Goal: Find specific page/section: Find specific page/section

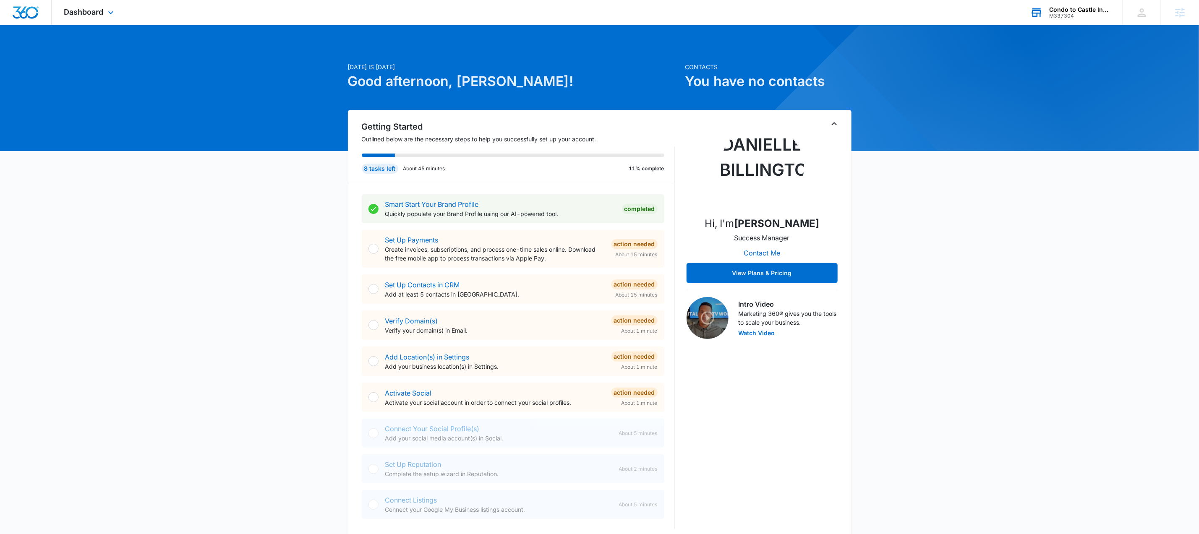
click at [1085, 20] on div "Condo to Castle Inspections LLC M337304 Your Accounts View All" at bounding box center [1069, 12] width 105 height 25
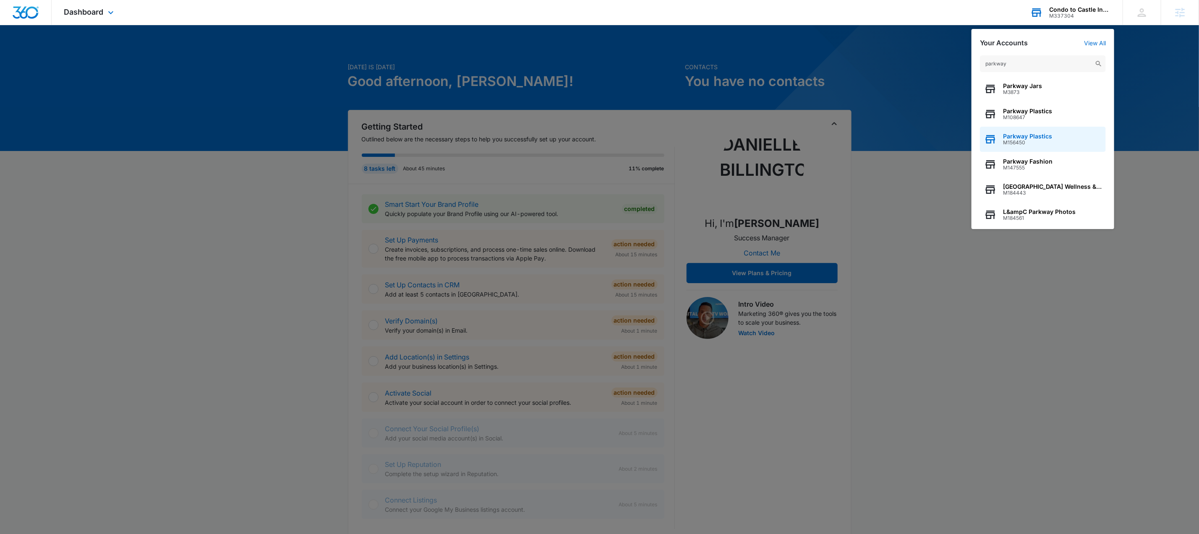
type input "parkway"
click at [1037, 142] on span "M156450" at bounding box center [1027, 143] width 49 height 6
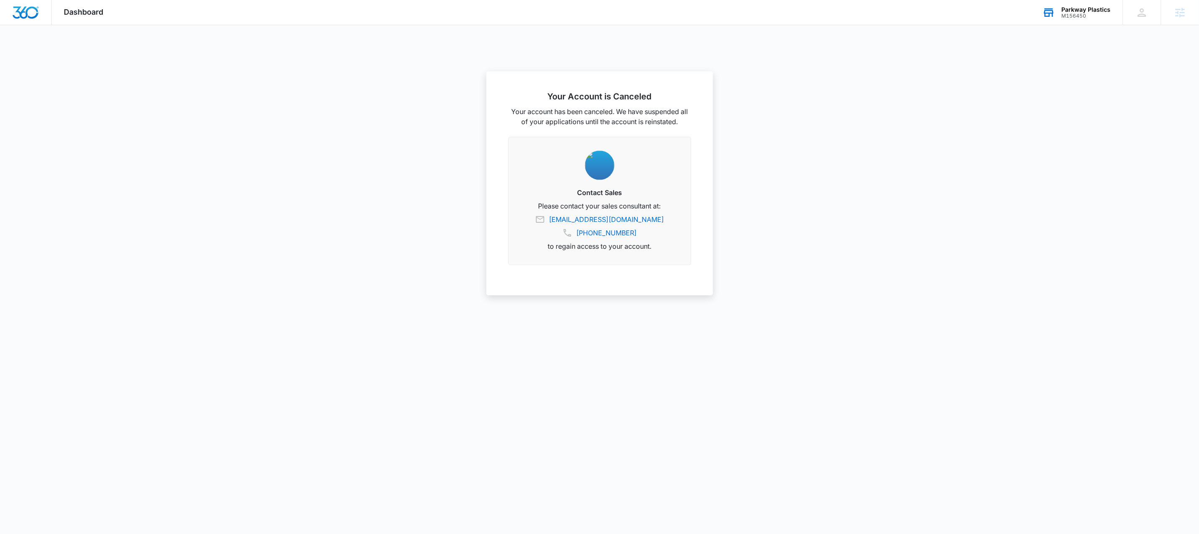
click at [1079, 14] on div "M156450" at bounding box center [1085, 16] width 49 height 6
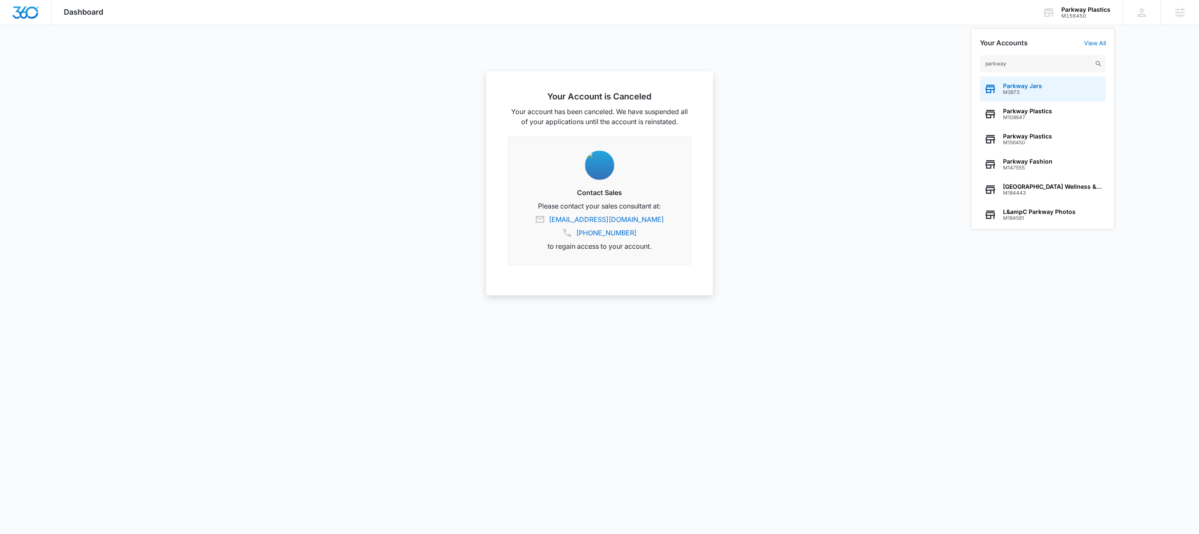
type input "parkway"
click at [1033, 90] on span "M3873" at bounding box center [1022, 92] width 39 height 6
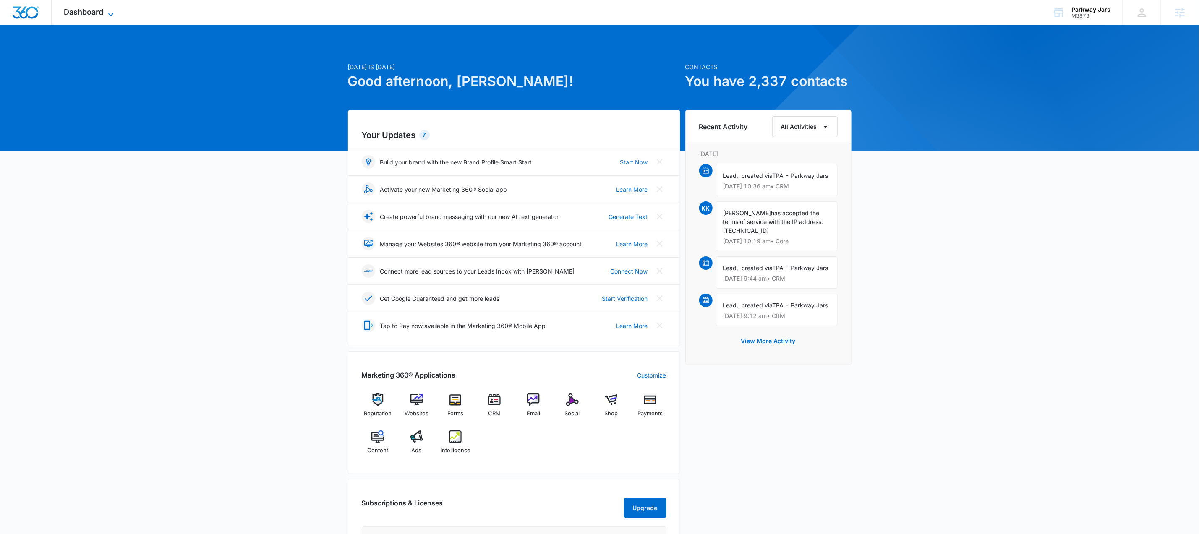
click at [86, 8] on span "Dashboard" at bounding box center [83, 12] width 39 height 9
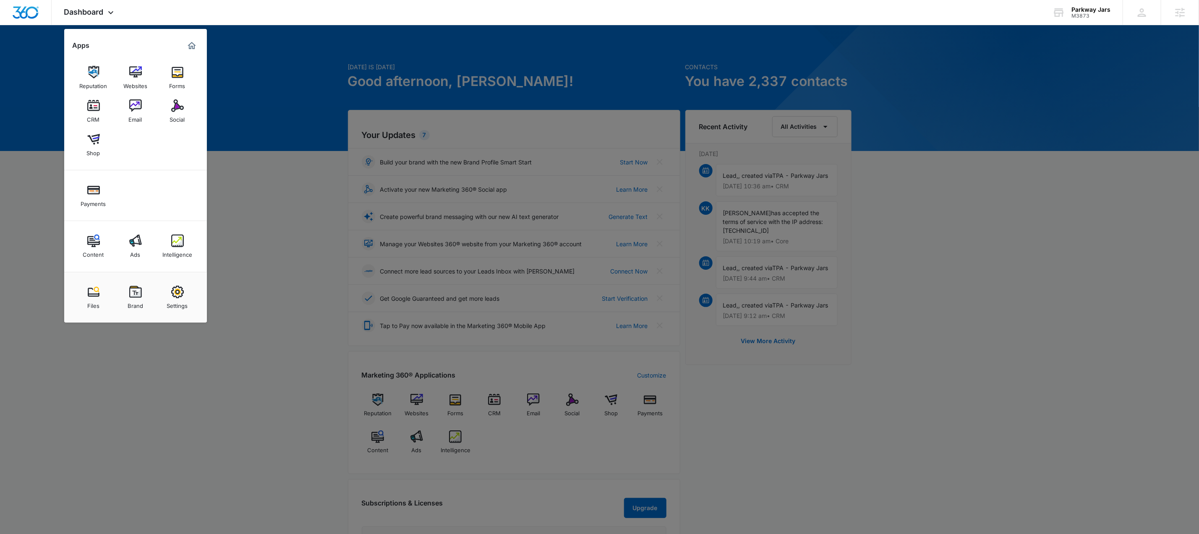
click at [1081, 29] on div at bounding box center [599, 267] width 1199 height 534
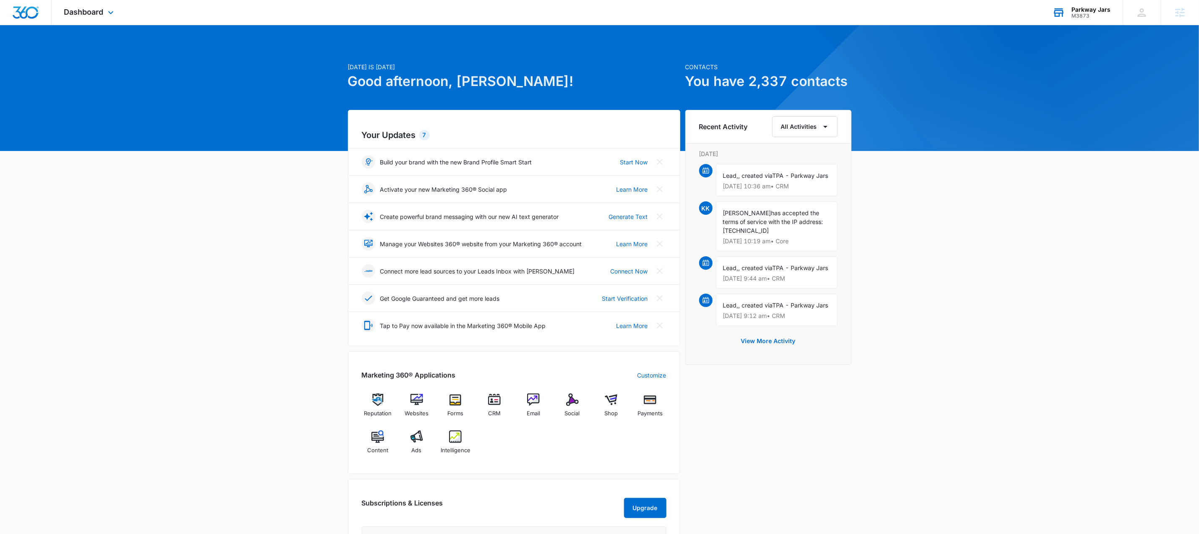
click at [1080, 15] on div "M3873" at bounding box center [1090, 16] width 39 height 6
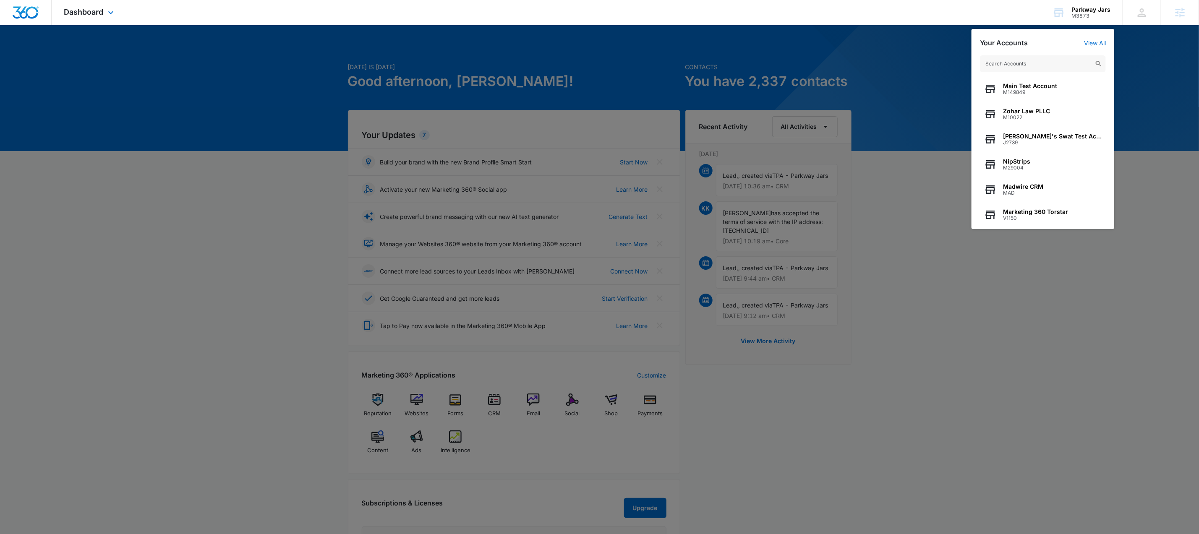
click at [107, 8] on div "Dashboard Apps Reputation Websites Forms CRM Email Social Shop Payments Content…" at bounding box center [90, 12] width 77 height 25
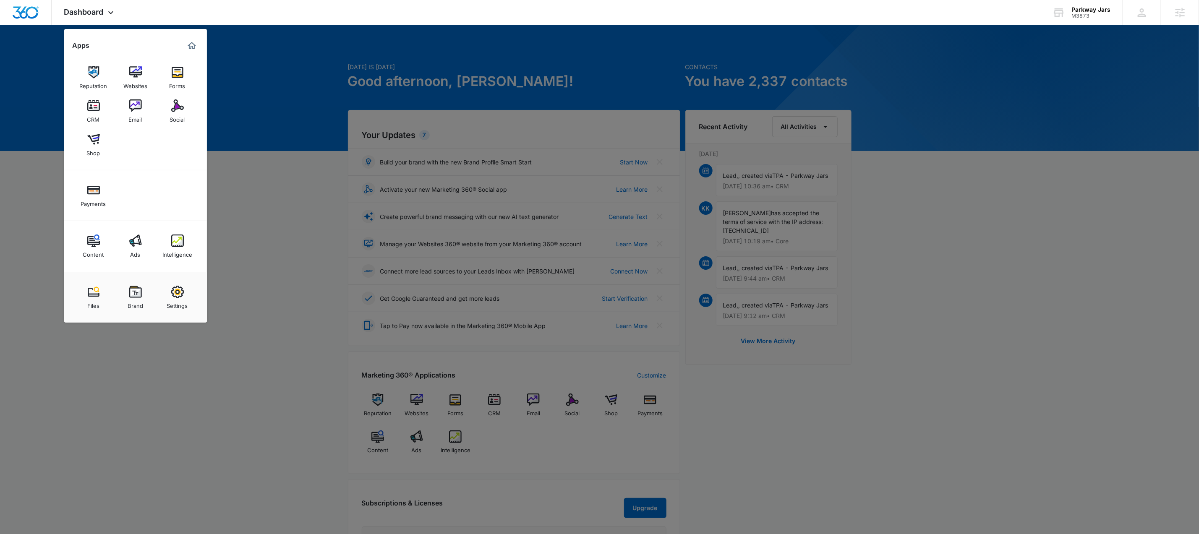
click at [175, 246] on img at bounding box center [177, 241] width 13 height 13
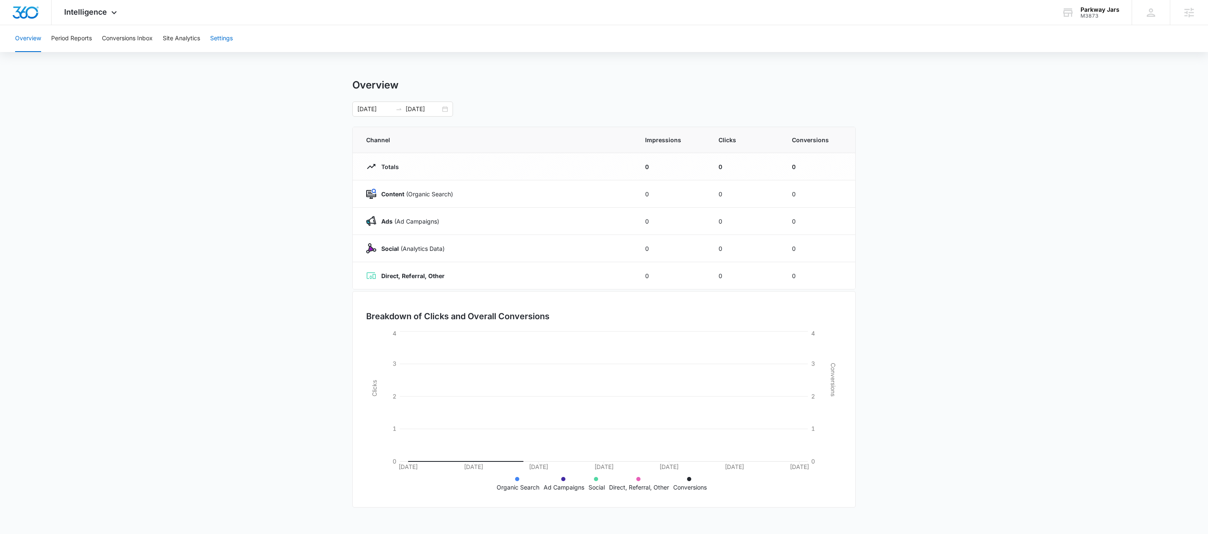
click at [225, 37] on button "Settings" at bounding box center [221, 38] width 23 height 27
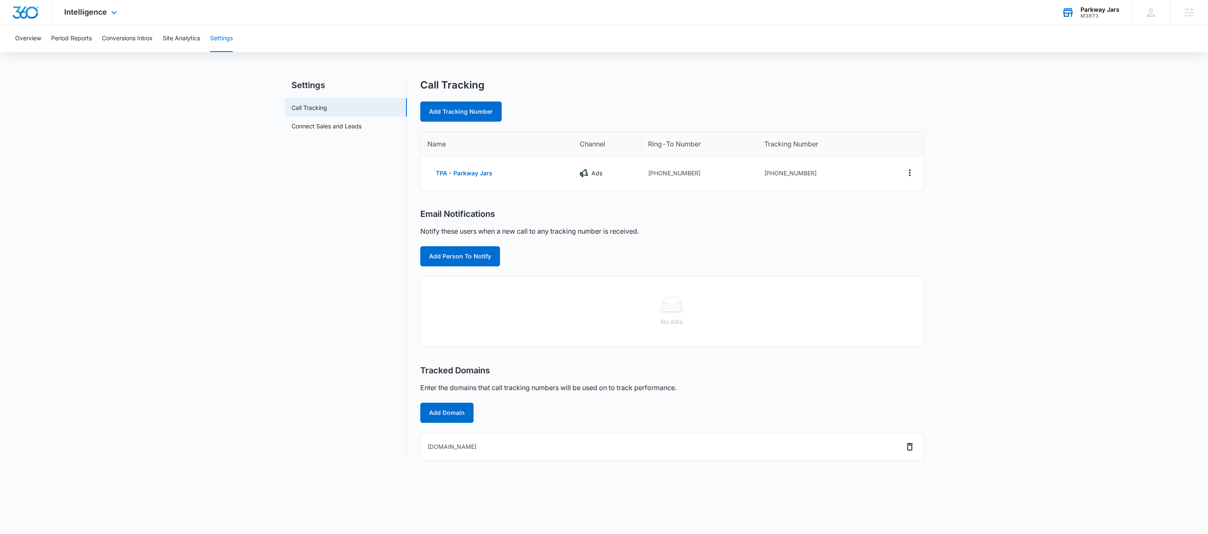
click at [1086, 16] on div "M3873" at bounding box center [1100, 16] width 39 height 6
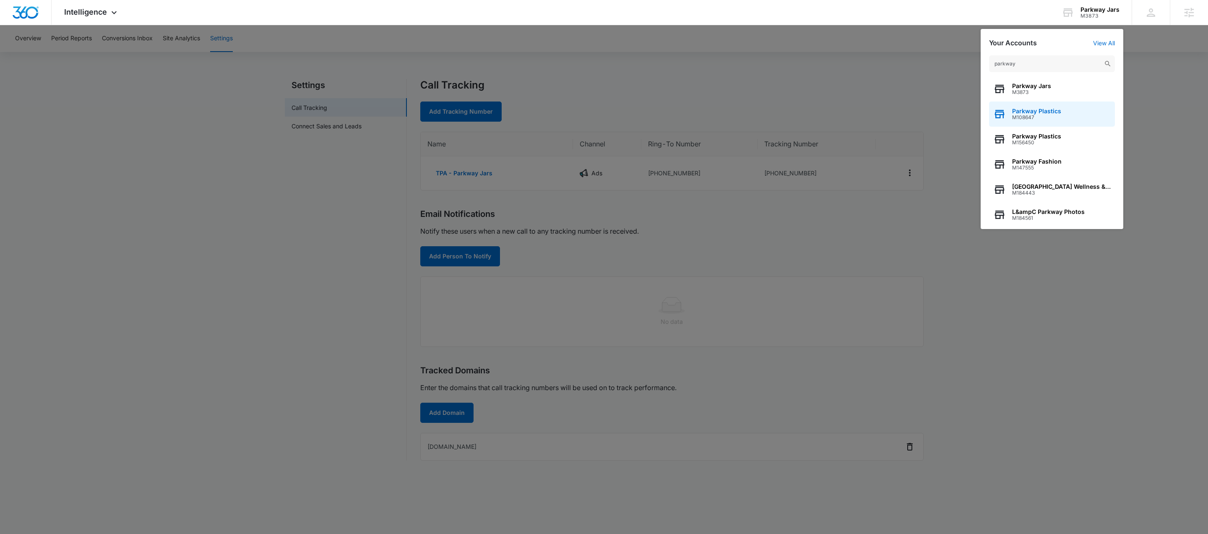
type input "parkway"
click at [1031, 110] on span "Parkway Plastics" at bounding box center [1036, 111] width 49 height 7
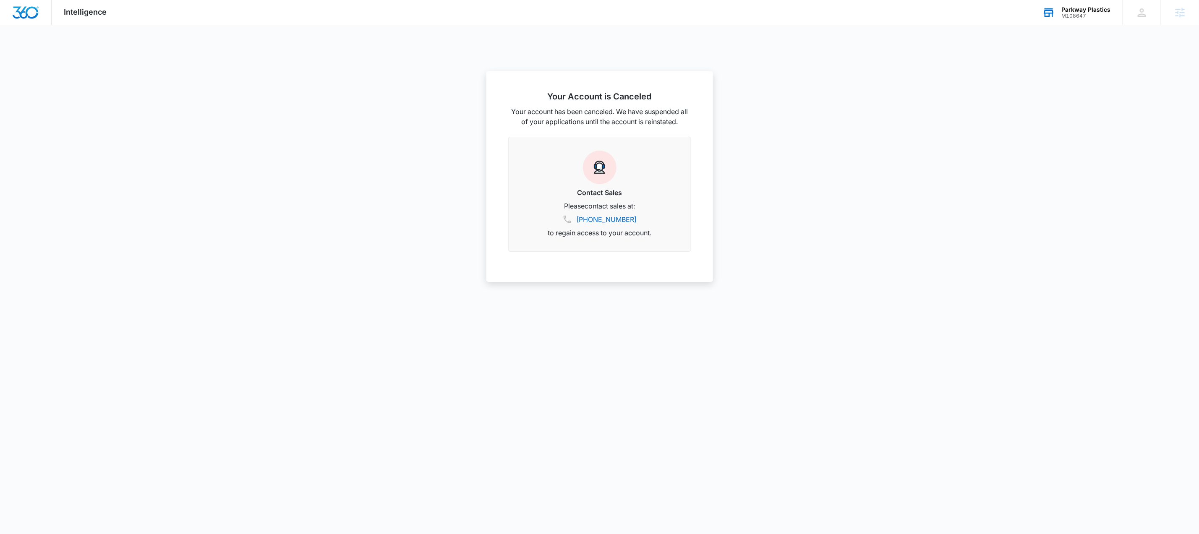
click at [1085, 14] on div "M108647" at bounding box center [1085, 16] width 49 height 6
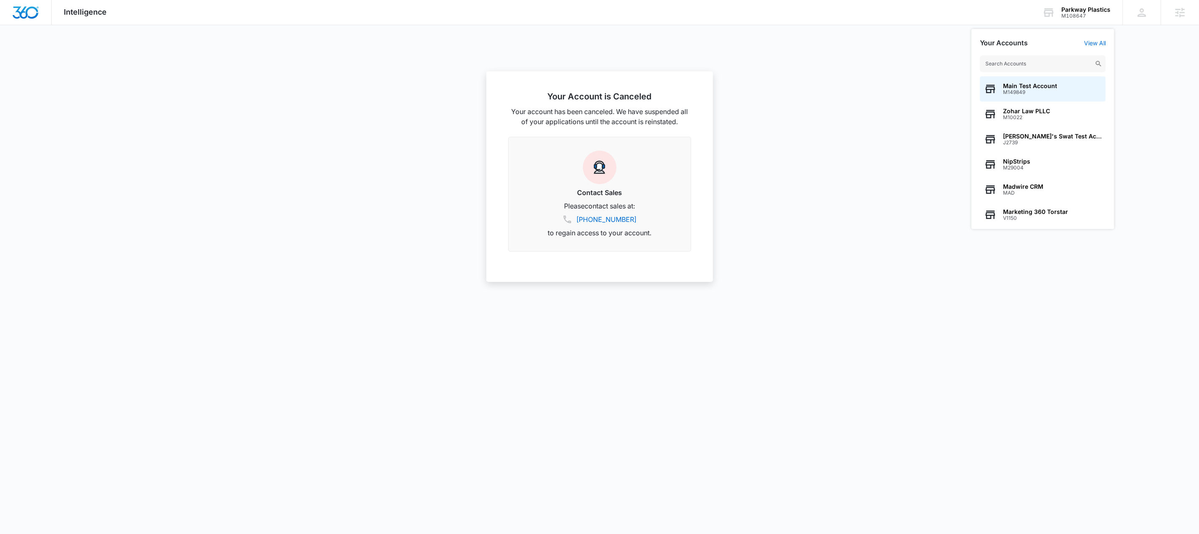
click at [1035, 64] on input "text" at bounding box center [1043, 63] width 126 height 17
type input "parkway"
